Goal: Book appointment/travel/reservation

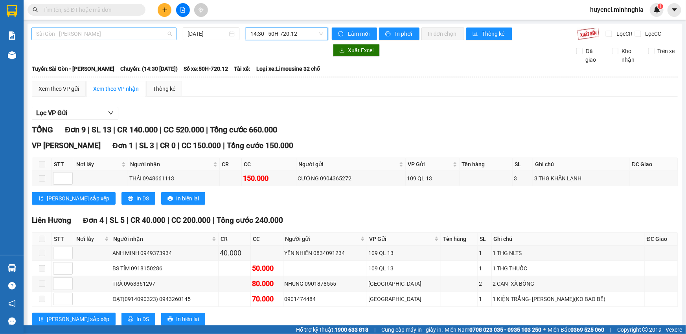
click at [154, 38] on span "Sài Gòn - [PERSON_NAME]" at bounding box center [104, 34] width 136 height 12
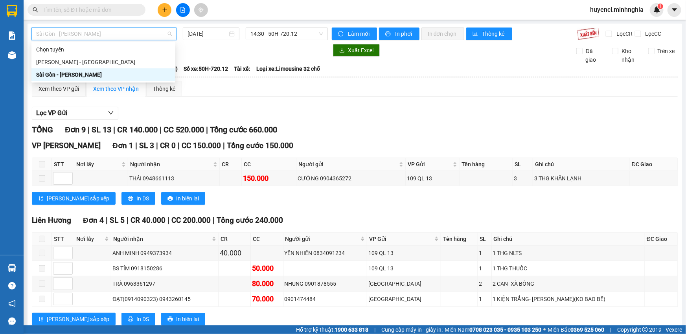
click at [90, 75] on div "Sài Gòn - [PERSON_NAME]" at bounding box center [103, 74] width 134 height 9
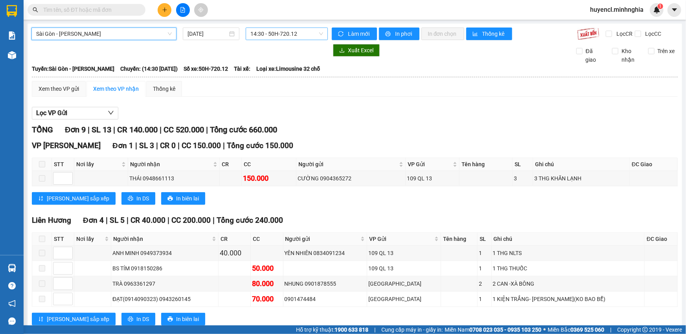
click at [293, 39] on span "14:30 - 50H-720.12" at bounding box center [286, 34] width 73 height 12
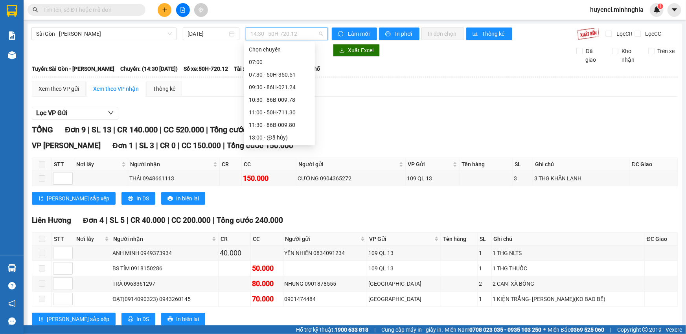
click at [297, 234] on div "22:00 - 50H-363.64" at bounding box center [279, 238] width 61 height 9
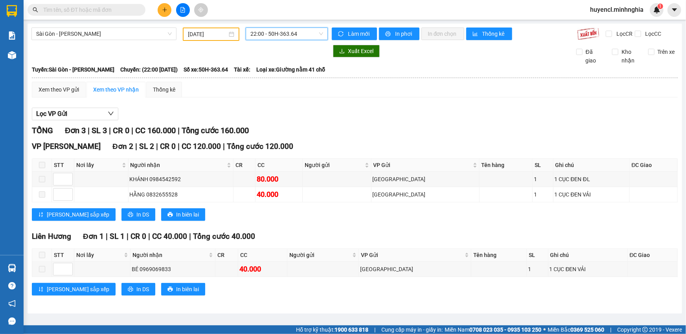
click at [275, 33] on span "22:00 - 50H-363.64" at bounding box center [286, 34] width 73 height 12
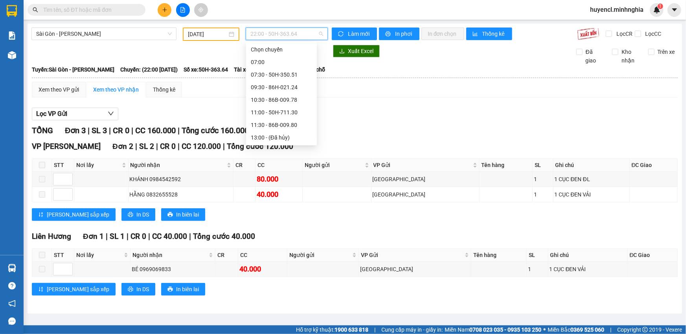
click at [300, 221] on div "21:30 - 50H-368.19" at bounding box center [281, 225] width 61 height 9
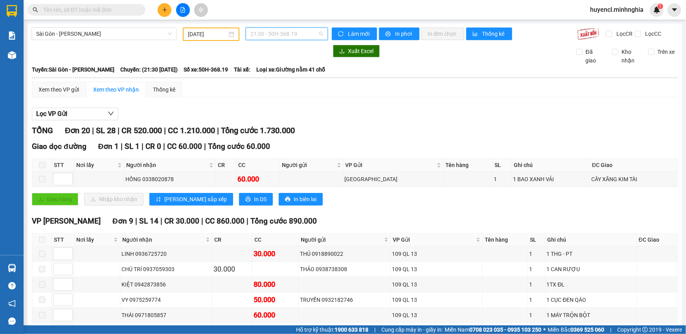
click at [269, 36] on span "21:30 - 50H-368.19" at bounding box center [286, 34] width 73 height 12
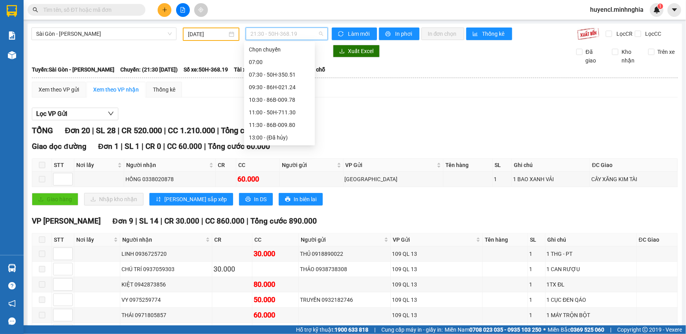
click at [279, 209] on div "21:00 - 50H-302.50" at bounding box center [279, 213] width 61 height 9
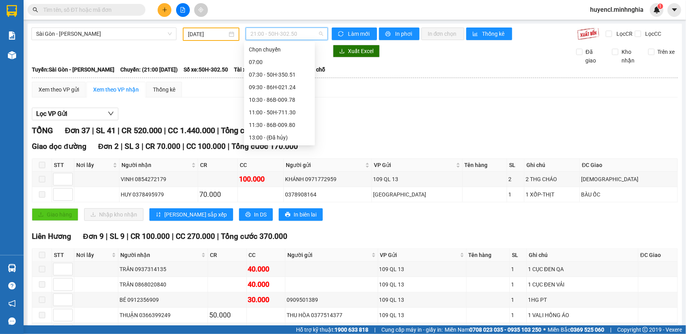
click at [297, 40] on div "21:00 - 50H-302.50" at bounding box center [287, 34] width 82 height 13
click at [303, 122] on div "17:00 (TC) - 50H-293.85" at bounding box center [279, 123] width 61 height 9
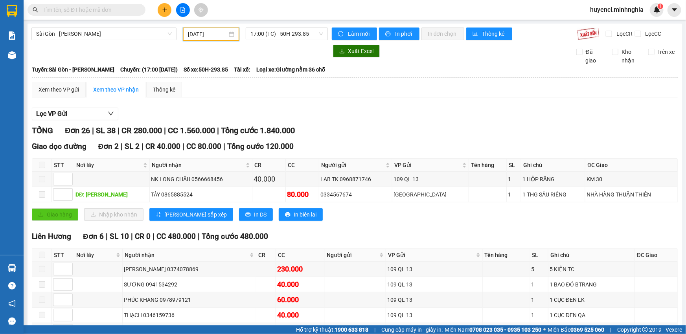
click at [206, 35] on input "[DATE]" at bounding box center [207, 34] width 39 height 9
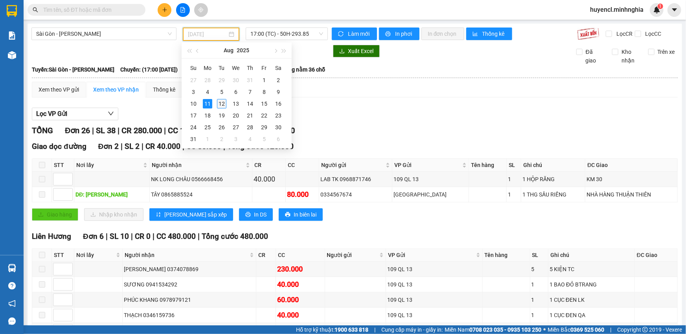
click at [218, 104] on div "12" at bounding box center [221, 103] width 9 height 9
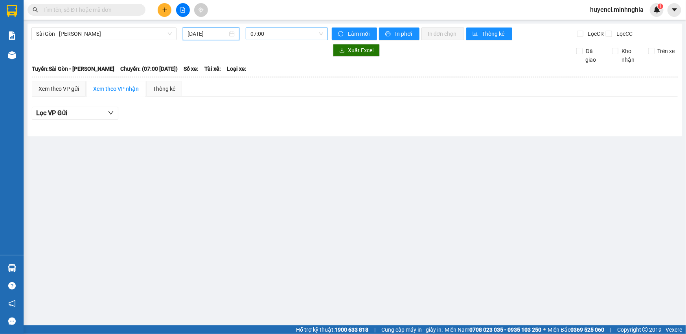
scroll to position [12, 0]
click at [298, 28] on span "07:00" at bounding box center [286, 34] width 73 height 12
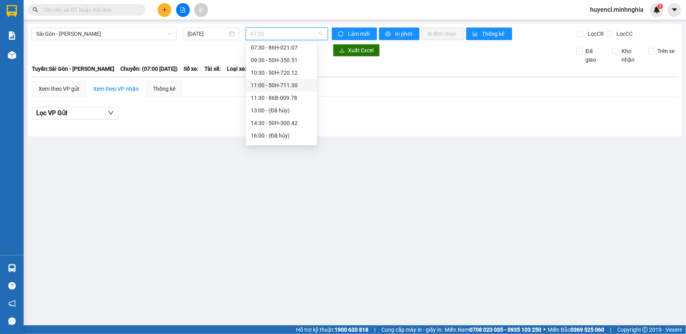
scroll to position [0, 0]
click at [295, 77] on div "07:30 - 86H-021.07" at bounding box center [281, 74] width 61 height 9
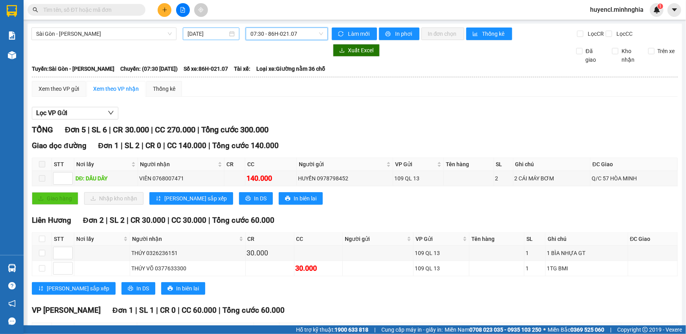
click at [220, 33] on input "[DATE]" at bounding box center [207, 33] width 40 height 9
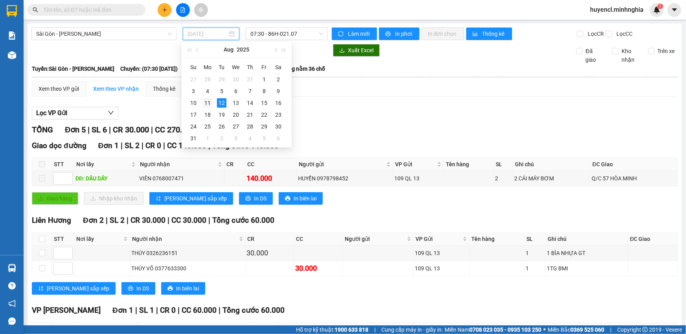
click at [206, 104] on div "11" at bounding box center [207, 102] width 9 height 9
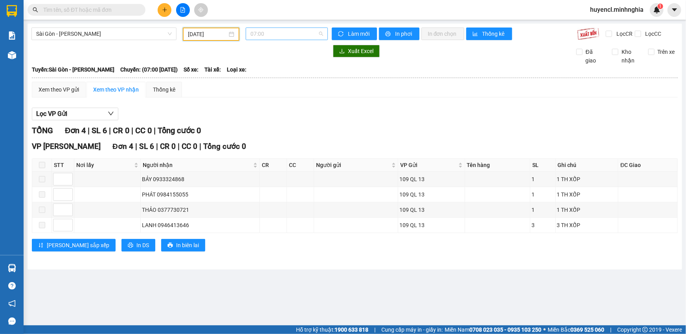
click at [303, 33] on span "07:00" at bounding box center [286, 34] width 73 height 12
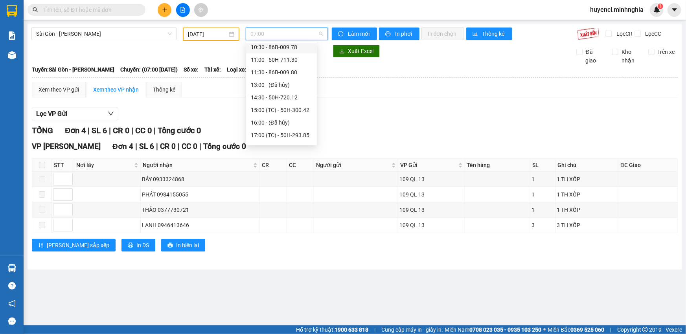
scroll to position [100, 0]
click at [297, 137] on div "22:00 - 50H-363.64" at bounding box center [281, 138] width 61 height 9
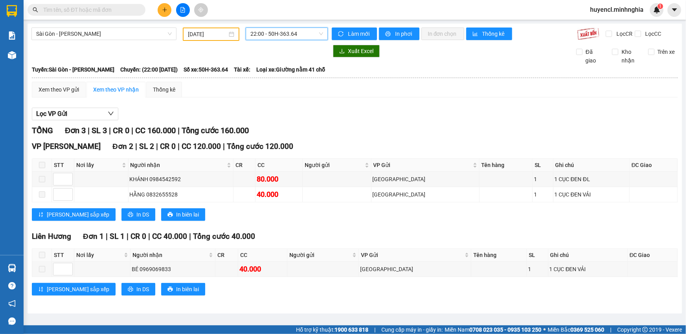
click at [294, 39] on span "22:00 - 50H-363.64" at bounding box center [286, 34] width 73 height 12
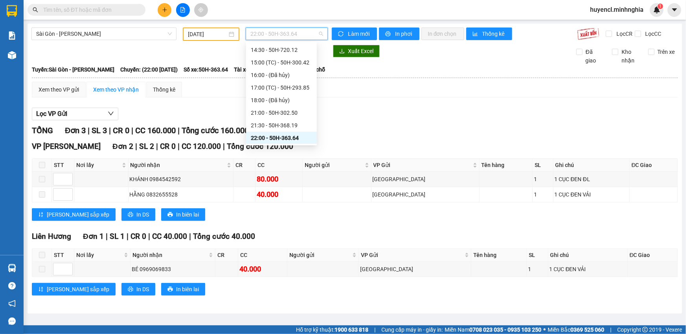
click at [301, 132] on div "22:00 - 50H-363.64" at bounding box center [281, 138] width 71 height 13
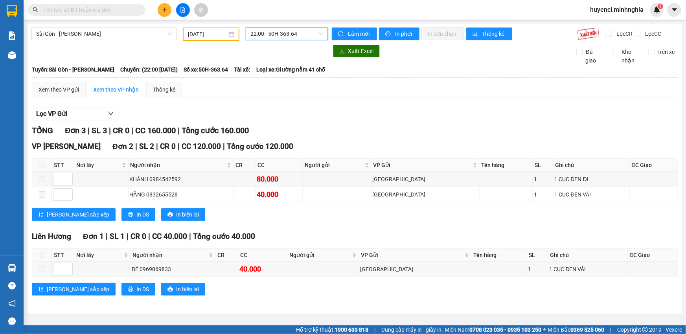
click at [301, 31] on span "22:00 - 50H-363.64" at bounding box center [286, 34] width 73 height 12
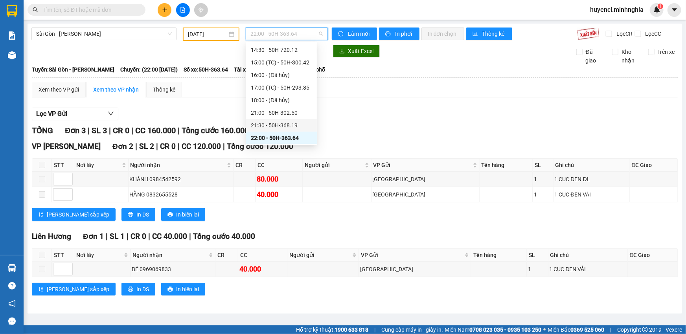
click at [297, 121] on div "21:30 - 50H-368.19" at bounding box center [281, 125] width 61 height 9
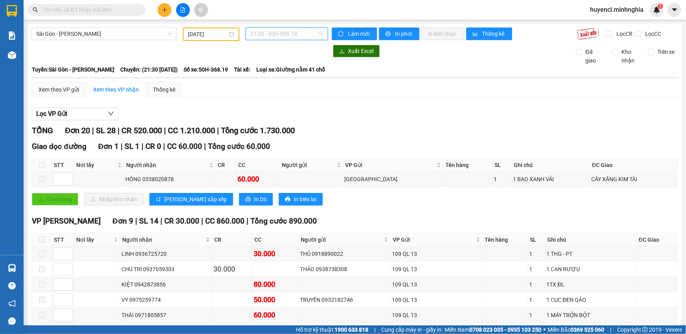
click at [283, 36] on span "21:30 - 50H-368.19" at bounding box center [286, 34] width 73 height 12
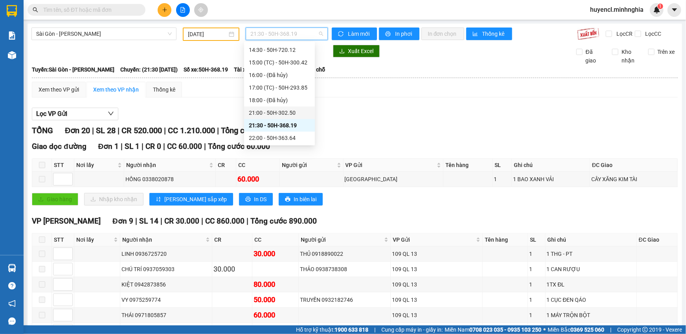
click at [302, 114] on div "21:00 - 50H-302.50" at bounding box center [279, 112] width 61 height 9
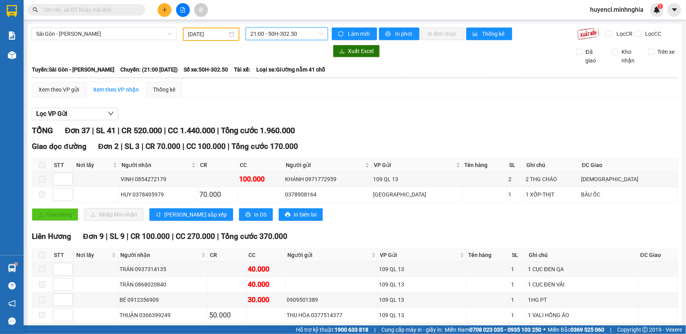
click at [223, 35] on input "[DATE]" at bounding box center [207, 34] width 39 height 9
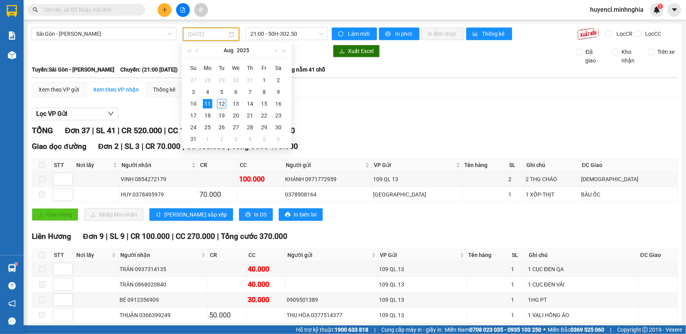
click at [222, 103] on div "12" at bounding box center [221, 103] width 9 height 9
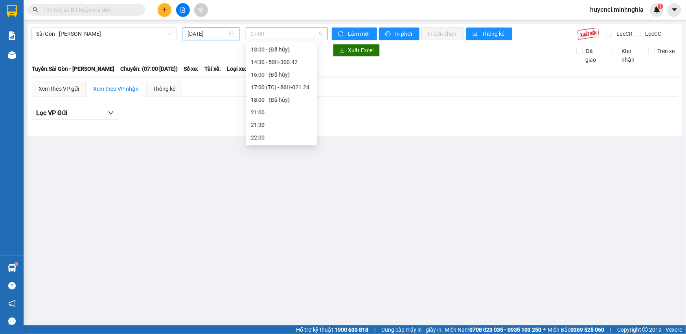
scroll to position [12, 0]
click at [299, 38] on span "07:00" at bounding box center [286, 34] width 73 height 12
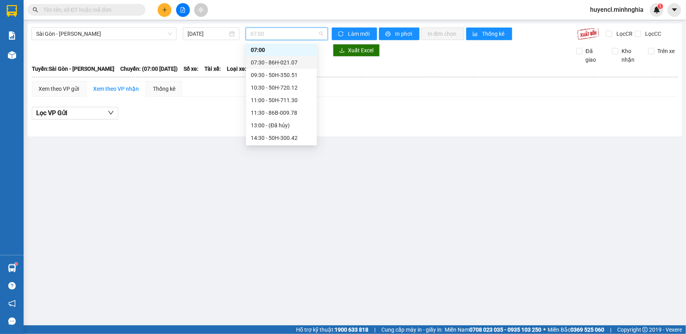
click at [292, 62] on div "07:30 - 86H-021.07" at bounding box center [281, 62] width 61 height 9
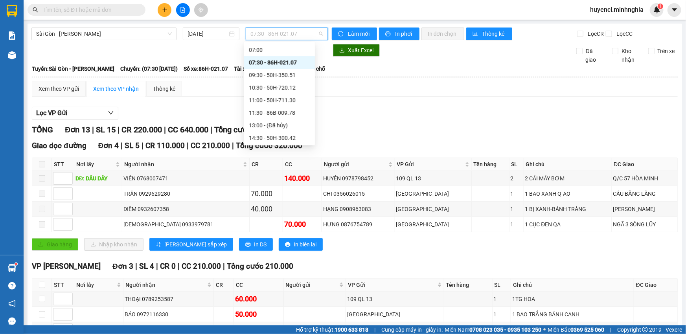
click at [293, 34] on span "07:30 - 86H-021.07" at bounding box center [286, 34] width 73 height 12
click at [285, 73] on div "09:30 - 50H-350.51" at bounding box center [279, 75] width 61 height 9
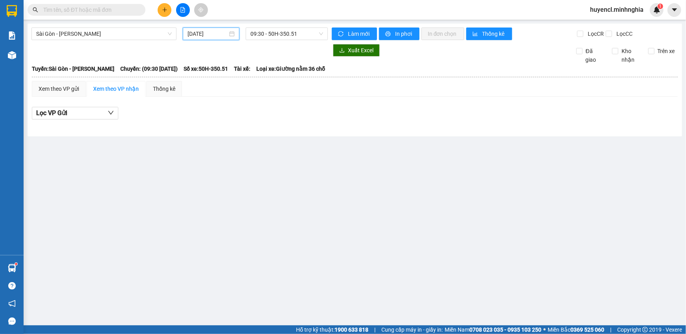
click at [204, 34] on input "[DATE]" at bounding box center [207, 33] width 40 height 9
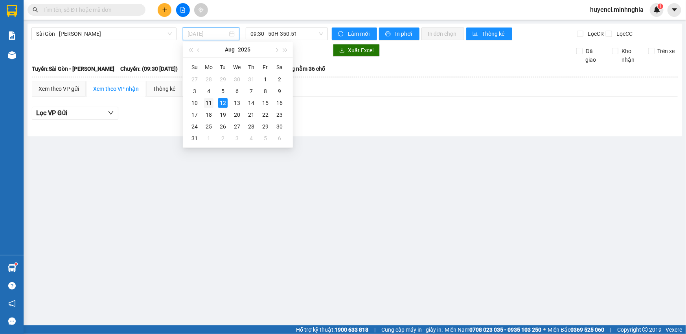
click at [205, 104] on div "11" at bounding box center [208, 102] width 9 height 9
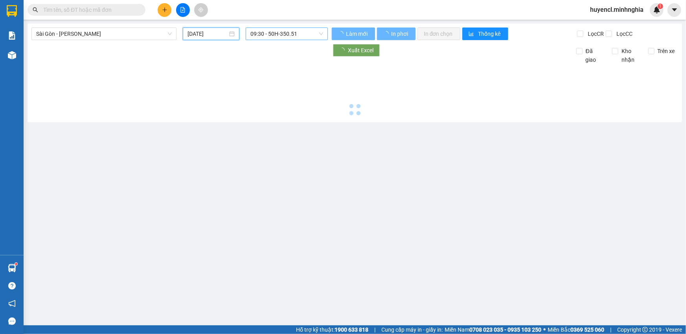
type input "[DATE]"
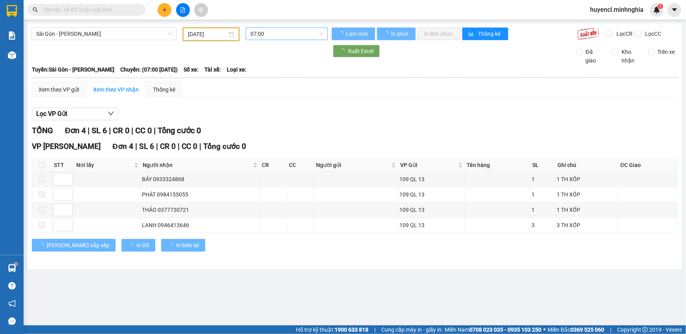
click at [297, 37] on span "07:00" at bounding box center [286, 34] width 73 height 12
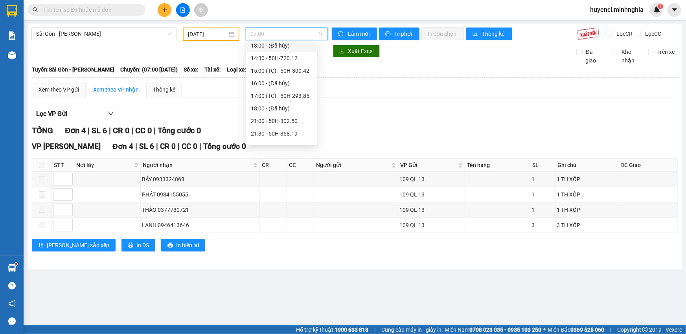
scroll to position [100, 0]
click at [286, 108] on div "21:00 - 50H-302.50" at bounding box center [281, 112] width 61 height 9
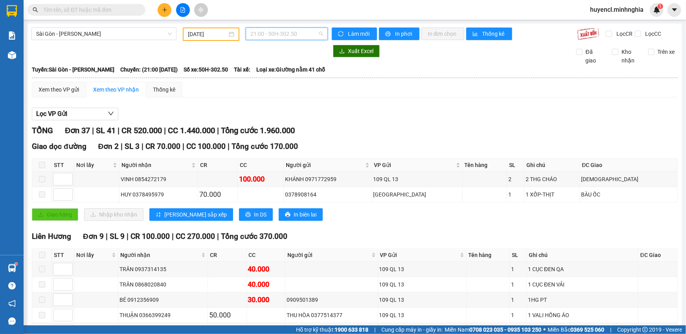
click at [299, 34] on span "21:00 - 50H-302.50" at bounding box center [286, 34] width 73 height 12
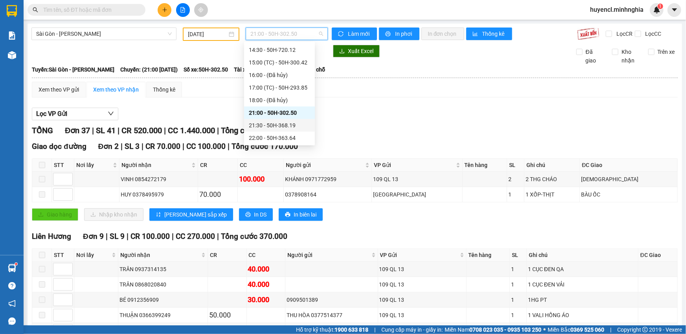
click at [299, 123] on div "21:30 - 50H-368.19" at bounding box center [279, 125] width 61 height 9
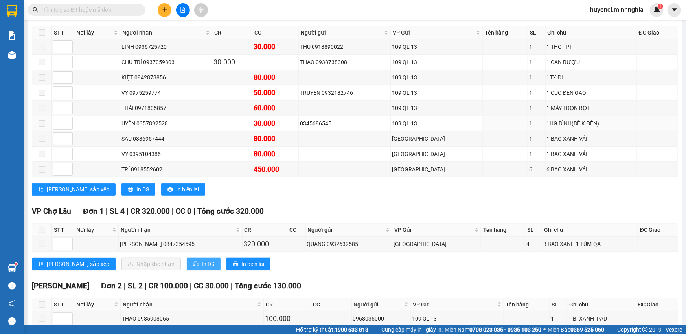
scroll to position [250, 0]
